Goal: Use online tool/utility: Utilize a website feature to perform a specific function

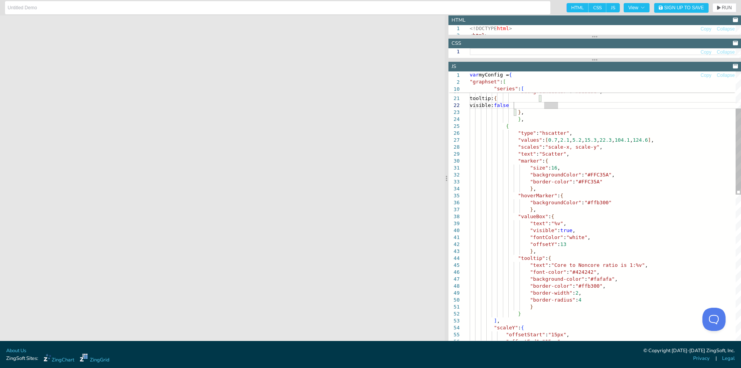
click at [547, 167] on div ""offsetStart" : "15px" , "offsetEnd" : "15px" , ] , "scaleY" : { "text" : "%v" …" at bounding box center [605, 375] width 271 height 838
click at [568, 167] on div ""offsetStart" : "15px" , "offsetEnd" : "15px" , ] , "scaleY" : { "text" : "%v" …" at bounding box center [605, 375] width 271 height 838
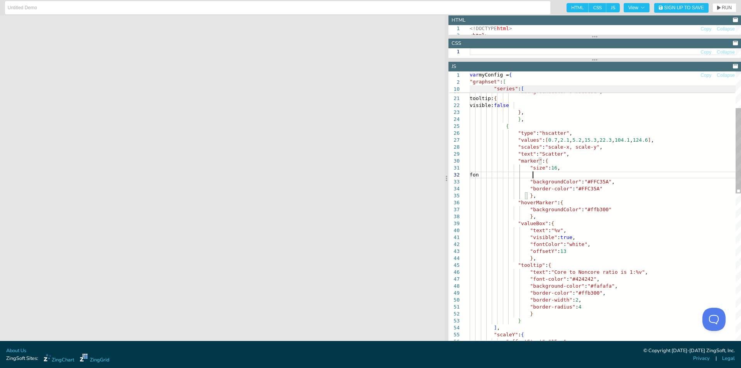
scroll to position [13, 66]
drag, startPoint x: 536, startPoint y: 176, endPoint x: 525, endPoint y: 174, distance: 11.0
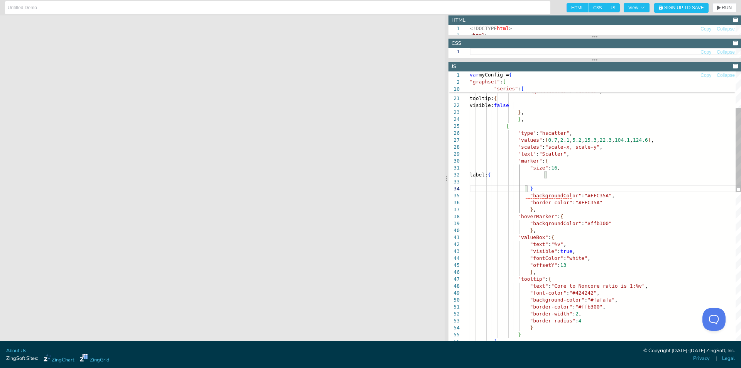
scroll to position [21, 60]
click at [725, 9] on span "RUN" at bounding box center [726, 7] width 10 height 5
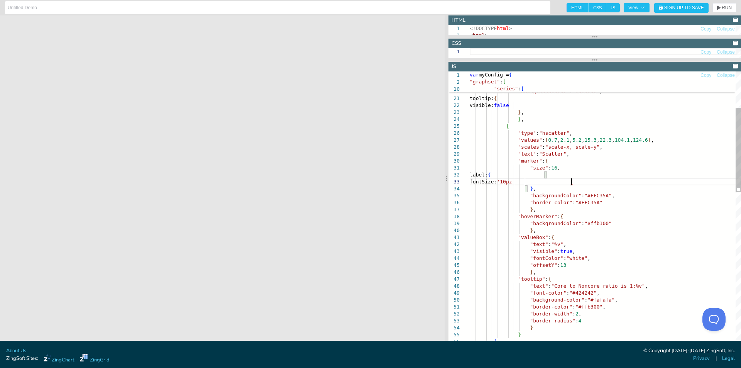
scroll to position [20, 104]
click at [719, 9] on icon "button" at bounding box center [718, 7] width 3 height 5
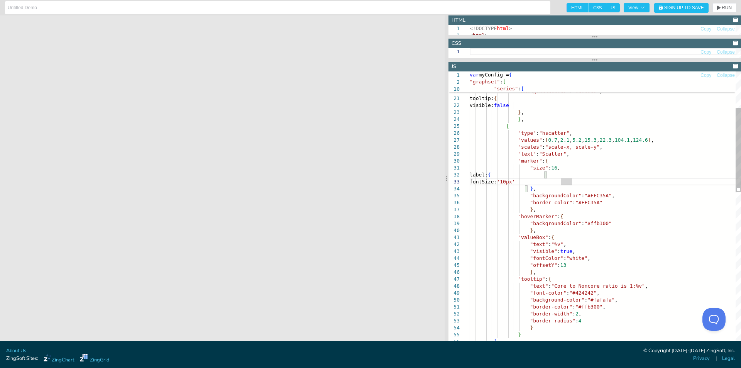
scroll to position [20, 94]
click at [724, 9] on span "RUN" at bounding box center [726, 7] width 10 height 5
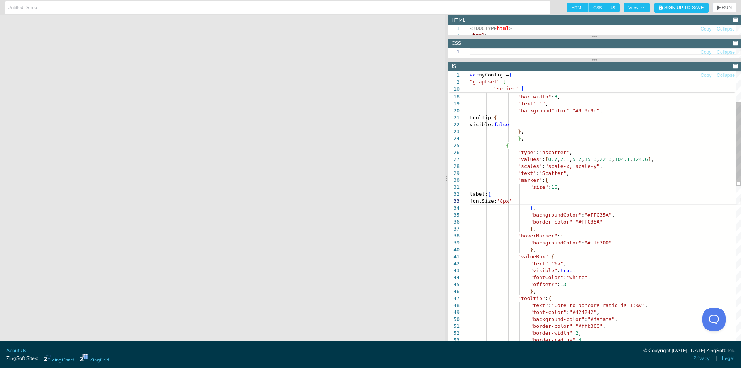
drag, startPoint x: 520, startPoint y: 197, endPoint x: 564, endPoint y: 209, distance: 45.2
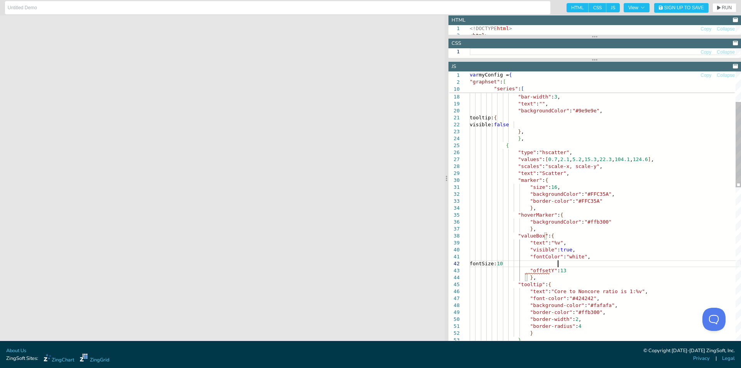
scroll to position [13, 90]
click at [725, 7] on span "RUN" at bounding box center [726, 7] width 10 height 5
click at [722, 9] on span "RUN" at bounding box center [726, 7] width 10 height 5
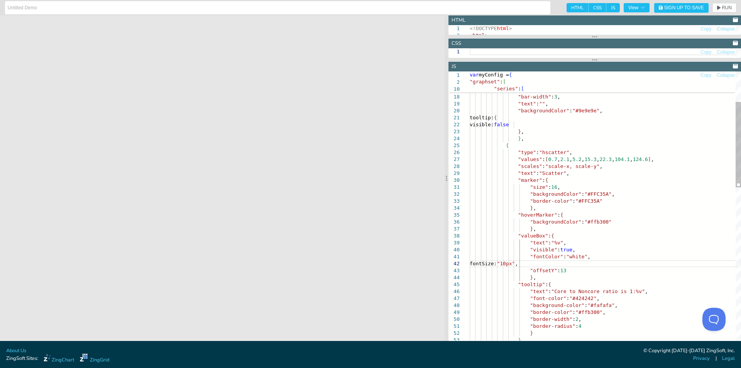
drag, startPoint x: 561, startPoint y: 264, endPoint x: 556, endPoint y: 262, distance: 5.5
click at [722, 7] on span "RUN" at bounding box center [726, 7] width 10 height 5
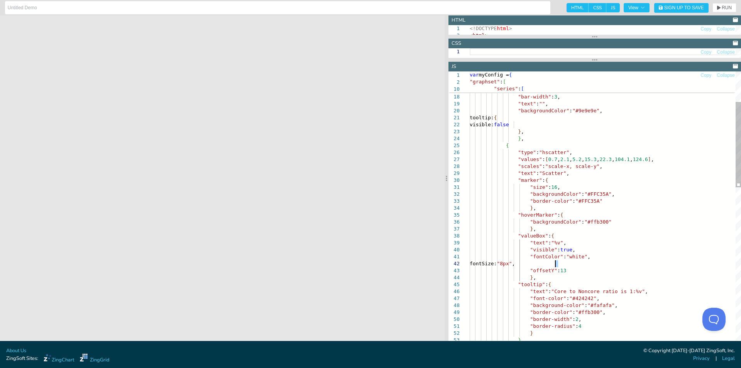
drag, startPoint x: 725, startPoint y: 6, endPoint x: 722, endPoint y: 10, distance: 4.8
click at [725, 6] on span "RUN" at bounding box center [726, 7] width 10 height 5
drag, startPoint x: 573, startPoint y: 256, endPoint x: 563, endPoint y: 256, distance: 10.4
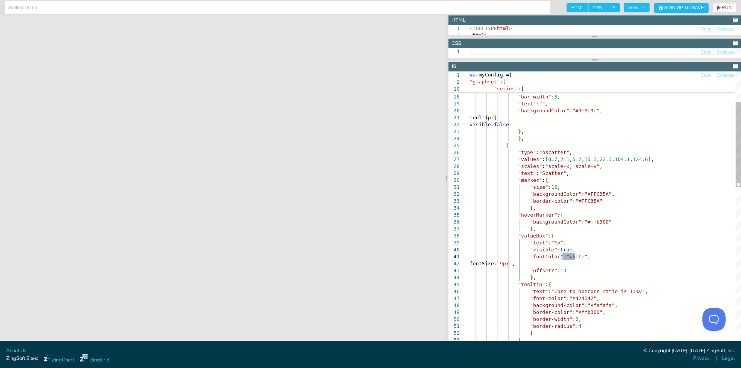
click at [729, 7] on span "RUN" at bounding box center [726, 7] width 10 height 5
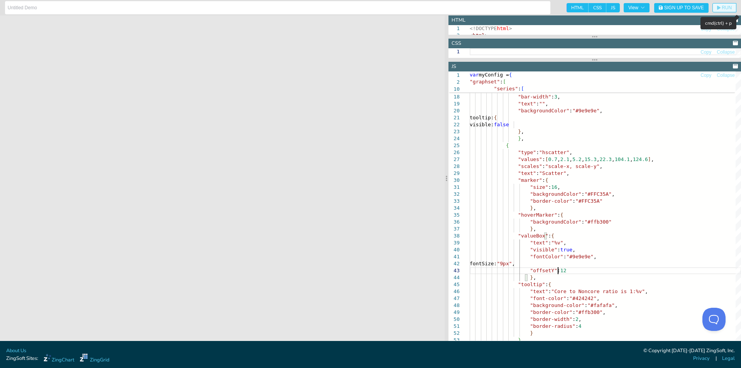
click at [722, 5] on span "RUN" at bounding box center [726, 7] width 10 height 5
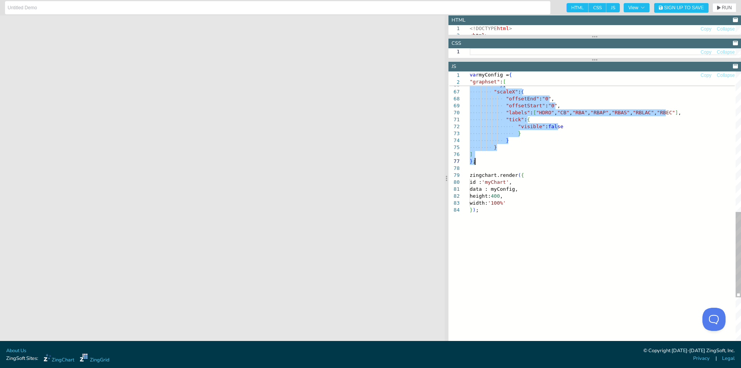
drag, startPoint x: 510, startPoint y: 74, endPoint x: 512, endPoint y: 164, distance: 90.7
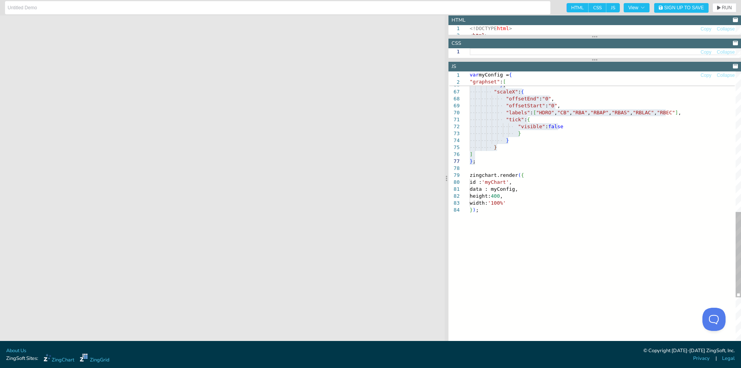
click at [597, 189] on div ""placement" : "opposite" , "visible" : false } , "scaleX" : { "offsetEnd" : "0"…" at bounding box center [605, 52] width 271 height 845
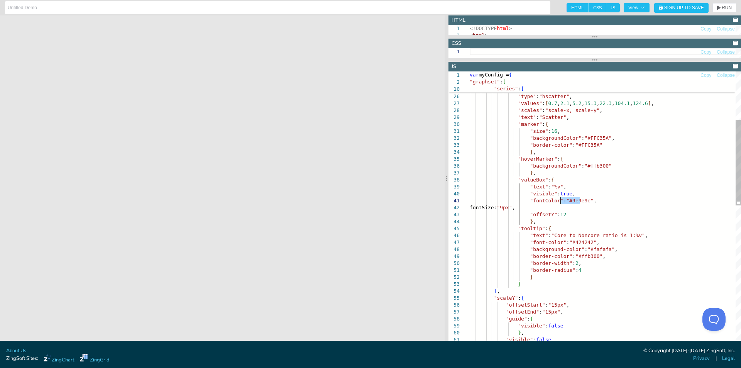
drag, startPoint x: 579, startPoint y: 200, endPoint x: 559, endPoint y: 199, distance: 20.1
click at [559, 199] on div ""visible" : false "visible" : false } , "offsetStart" : "15px" , "offsetEnd" : …" at bounding box center [605, 341] width 271 height 845
drag, startPoint x: 601, startPoint y: 234, endPoint x: 590, endPoint y: 234, distance: 11.2
click at [590, 234] on div ""visible" : false "visible" : false } , "offsetStart" : "15px" , "offsetEnd" : …" at bounding box center [605, 341] width 271 height 845
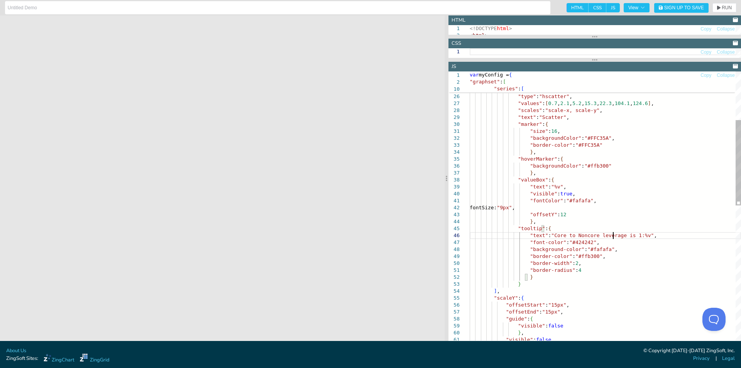
click at [614, 191] on div ""visible" : false "visible" : false } , "offsetStart" : "15px" , "offsetEnd" : …" at bounding box center [605, 341] width 271 height 845
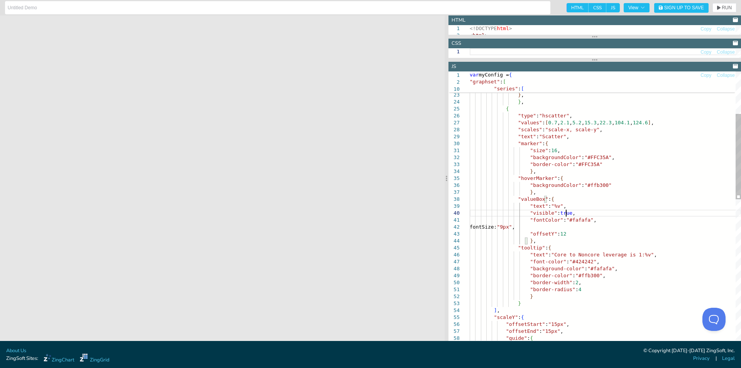
click at [551, 145] on div ""offsetStart" : "15px" , "offsetEnd" : "15px" , "guide" : { "border-width" : 2 …" at bounding box center [605, 361] width 271 height 845
click at [581, 165] on div ""offsetStart" : "15px" , "offsetEnd" : "15px" , "guide" : { "border-width" : 2 …" at bounding box center [605, 361] width 271 height 845
click at [606, 194] on div ""offsetStart" : "15px" , "offsetEnd" : "15px" , "guide" : { "border-width" : 2 …" at bounding box center [605, 361] width 271 height 845
drag, startPoint x: 588, startPoint y: 164, endPoint x: 569, endPoint y: 165, distance: 18.2
click at [569, 165] on div ""offsetStart" : "15px" , "offsetEnd" : "15px" , "guide" : { "border-width" : 2 …" at bounding box center [605, 361] width 271 height 845
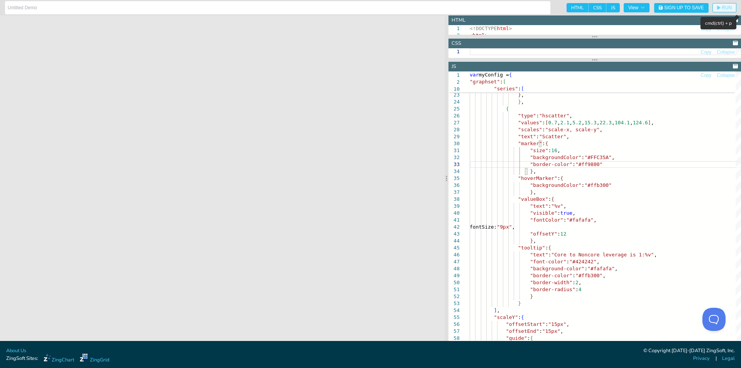
click at [717, 6] on icon "button" at bounding box center [718, 7] width 3 height 5
drag, startPoint x: 655, startPoint y: 172, endPoint x: 638, endPoint y: 170, distance: 17.2
click at [655, 172] on div ""offsetStart" : "15px" , "offsetEnd" : "15px" , "guide" : { "border-width" : 2 …" at bounding box center [605, 361] width 271 height 845
drag, startPoint x: 584, startPoint y: 162, endPoint x: 568, endPoint y: 162, distance: 16.2
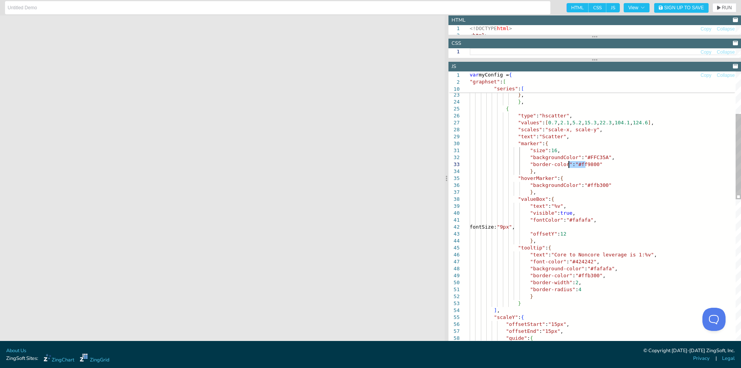
click at [568, 162] on div ""offsetStart" : "15px" , "offsetEnd" : "15px" , "guide" : { "border-width" : 2 …" at bounding box center [605, 361] width 271 height 845
click at [587, 174] on div ""offsetStart" : "15px" , "offsetEnd" : "15px" , "guide" : { "border-width" : 2 …" at bounding box center [605, 361] width 271 height 845
drag, startPoint x: 588, startPoint y: 164, endPoint x: 569, endPoint y: 162, distance: 19.0
click at [569, 162] on div ""offsetStart" : "15px" , "offsetEnd" : "15px" , "guide" : { "border-width" : 2 …" at bounding box center [605, 361] width 271 height 845
click at [622, 126] on div ""offsetStart" : "15px" , "offsetEnd" : "15px" , "guide" : { "border-width" : 2 …" at bounding box center [605, 361] width 271 height 845
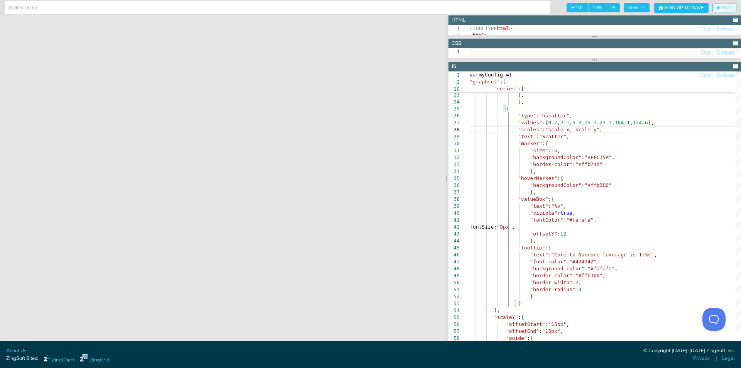
click at [721, 8] on span "RUN" at bounding box center [726, 7] width 10 height 5
click at [614, 148] on div ""offsetStart" : "15px" , "offsetEnd" : "15px" , "guide" : { "border-width" : 2 …" at bounding box center [605, 361] width 271 height 845
drag, startPoint x: 580, startPoint y: 220, endPoint x: 559, endPoint y: 220, distance: 20.4
click at [559, 220] on div ""offsetStart" : "15px" , "offsetEnd" : "15px" , "guide" : { "border-width" : 2 …" at bounding box center [605, 361] width 271 height 845
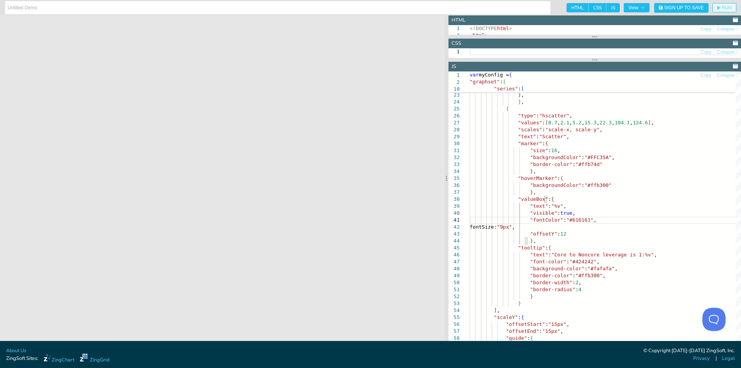
click at [723, 9] on span "RUN" at bounding box center [726, 7] width 10 height 5
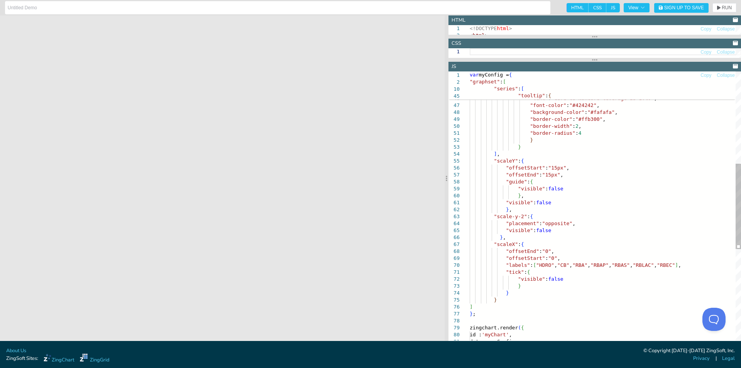
scroll to position [35, 85]
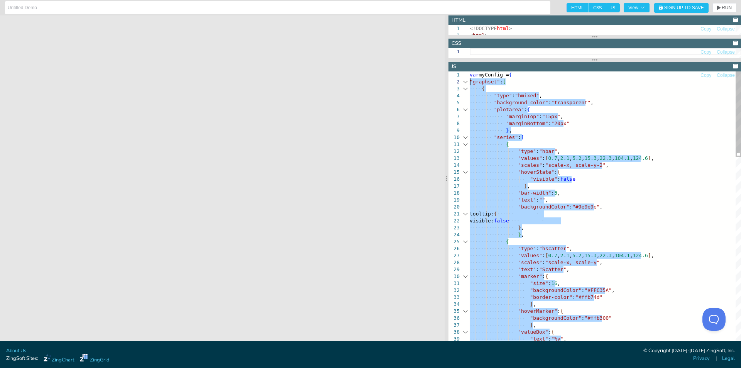
drag, startPoint x: 514, startPoint y: 316, endPoint x: 465, endPoint y: 83, distance: 239.0
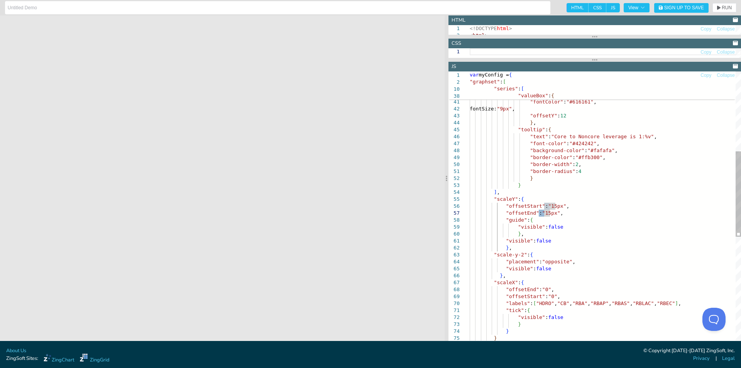
click at [539, 214] on div ""text" : "%v" , } , "valueBox" : { "visible" : true , "fontColor" : "#616161" ,…" at bounding box center [605, 243] width 271 height 845
click at [725, 4] on button "RUN" at bounding box center [724, 7] width 24 height 9
click at [540, 213] on div ""text" : "%v" , } , "valueBox" : { "visible" : true , "fontColor" : "#616161" ,…" at bounding box center [605, 243] width 271 height 845
click at [721, 9] on span "RUN" at bounding box center [724, 7] width 15 height 5
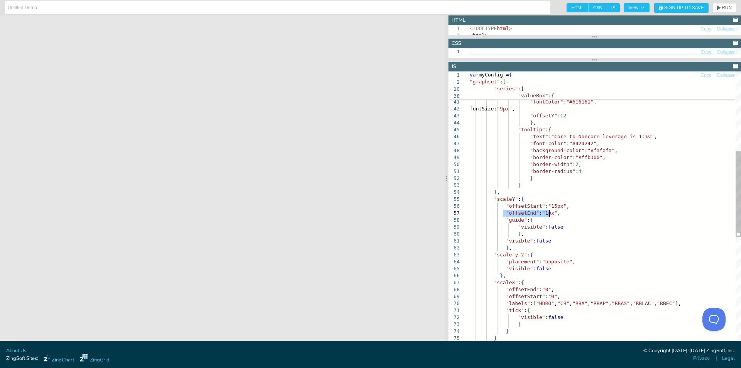
drag, startPoint x: 503, startPoint y: 212, endPoint x: 550, endPoint y: 211, distance: 47.1
click at [550, 211] on div ""text" : "%v" , } , "valueBox" : { "visible" : true , "fontColor" : "#616161" ,…" at bounding box center [605, 243] width 271 height 845
click at [721, 8] on span "RUN" at bounding box center [724, 7] width 15 height 5
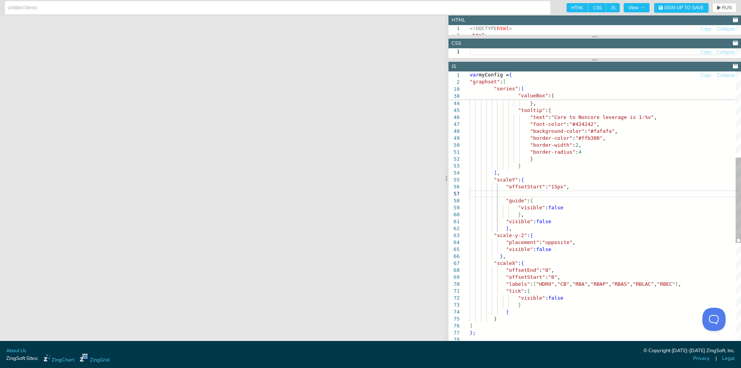
click at [531, 180] on div ""text" : "%v" , "visible" : true , "fontColor" : "#616161" , fontSize: "9px" , …" at bounding box center [605, 223] width 271 height 845
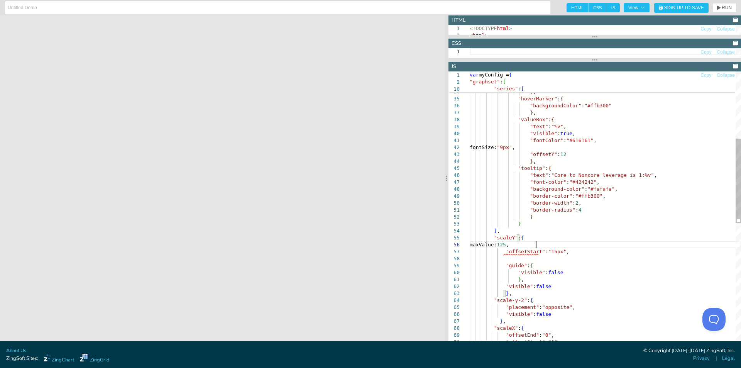
scroll to position [41, 66]
type textarea ""border-radius":4 } } ], "scaleY":{ maxValue: 125, "offsetStart":"15px", "guide…"
click at [721, 11] on button "RUN" at bounding box center [724, 7] width 24 height 9
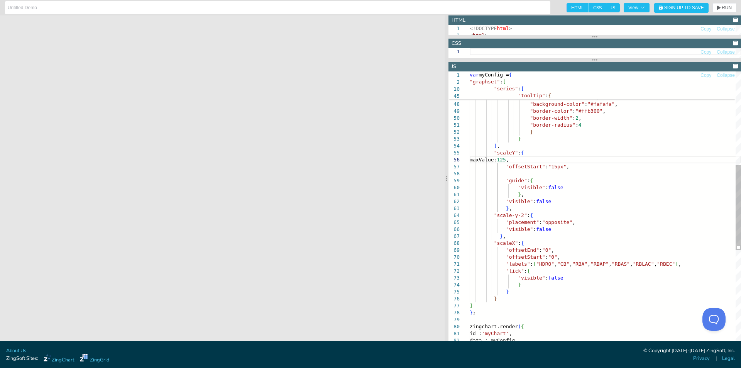
click at [555, 166] on div ""offsetY" : 12 } , "tooltip" : { "text" : "Core to Noncore leverage is 1:%v" , …" at bounding box center [605, 200] width 271 height 852
